Goal: Transaction & Acquisition: Purchase product/service

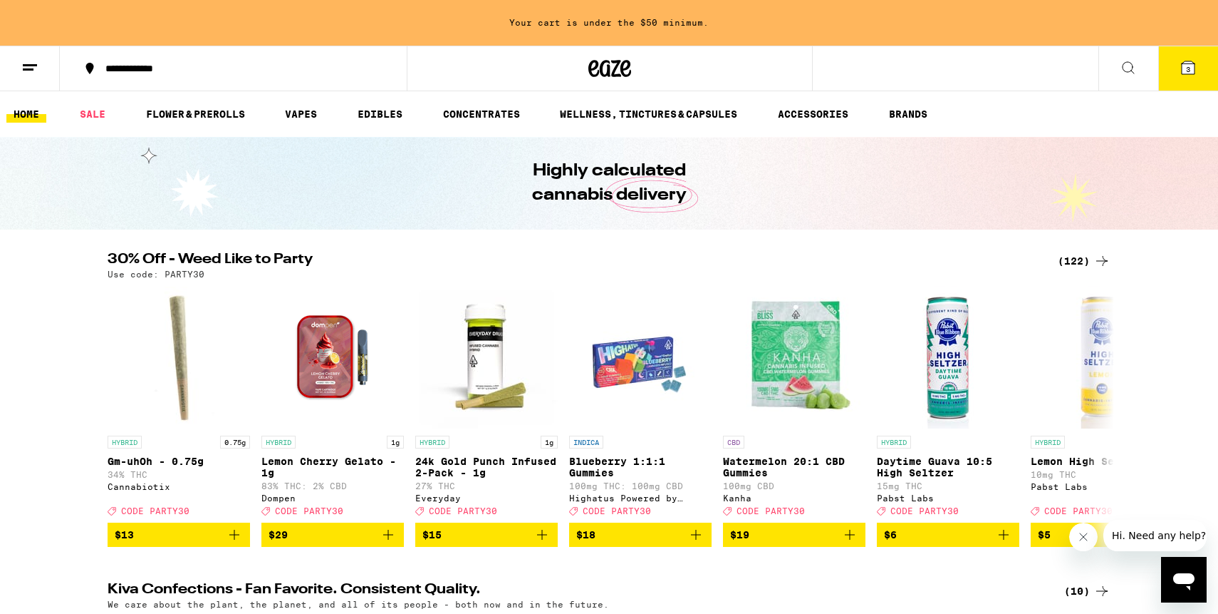
click at [1065, 264] on div "(122)" at bounding box center [1084, 260] width 53 height 17
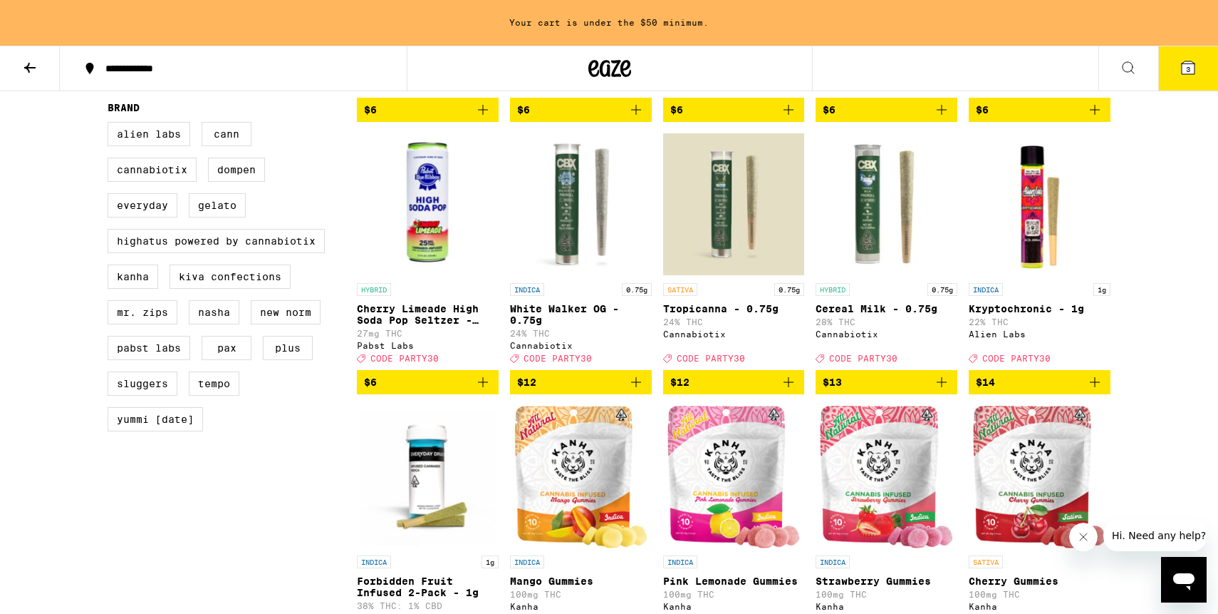
scroll to position [864, 0]
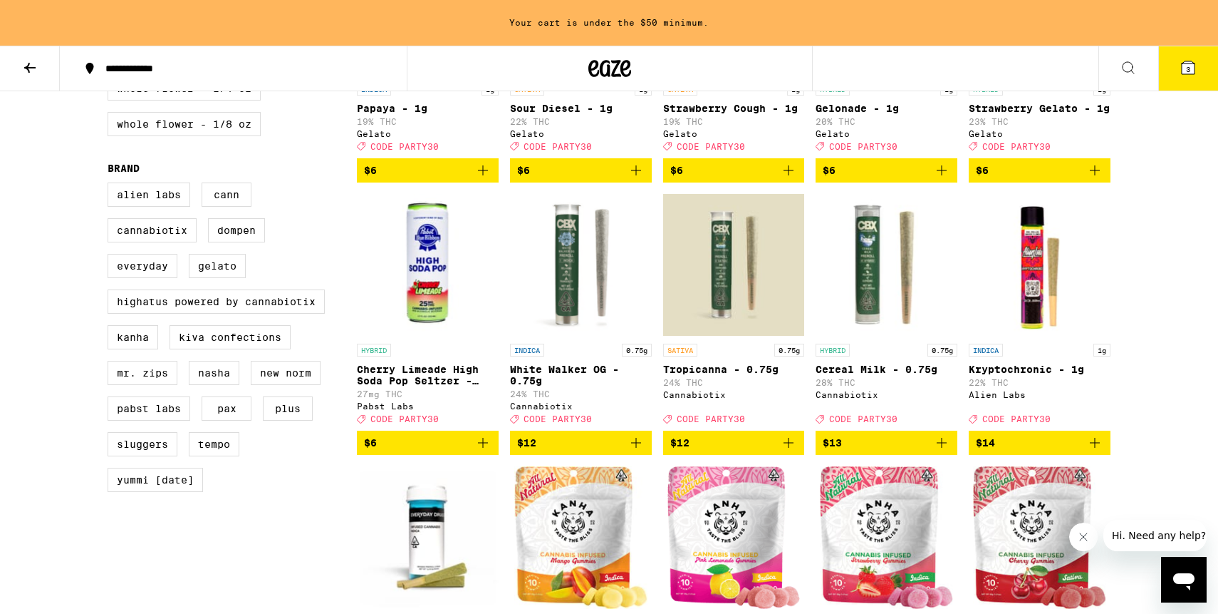
click at [1178, 77] on button "3" at bounding box center [1189, 68] width 60 height 44
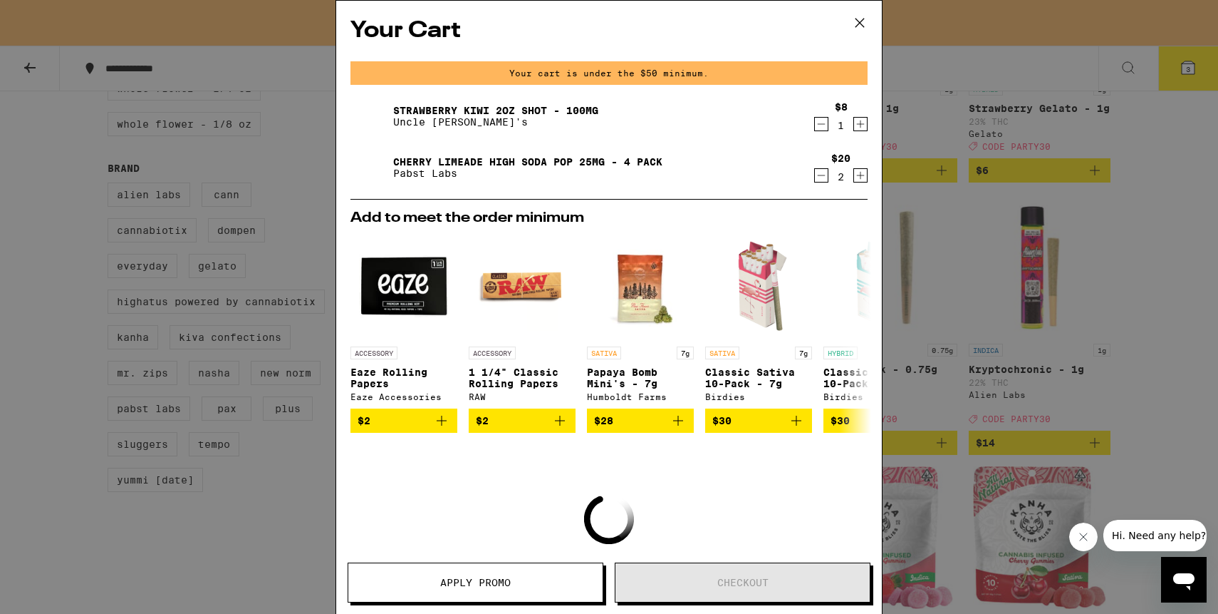
click at [865, 26] on icon at bounding box center [859, 22] width 21 height 21
